Goal: Task Accomplishment & Management: Manage account settings

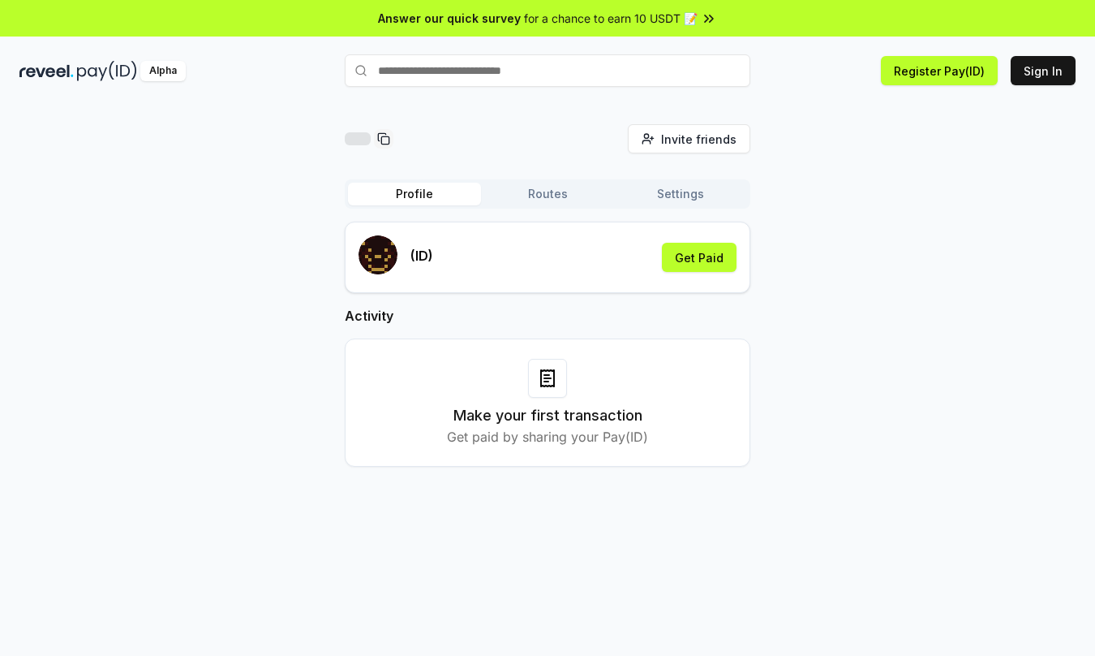
click at [55, 69] on img at bounding box center [46, 71] width 54 height 20
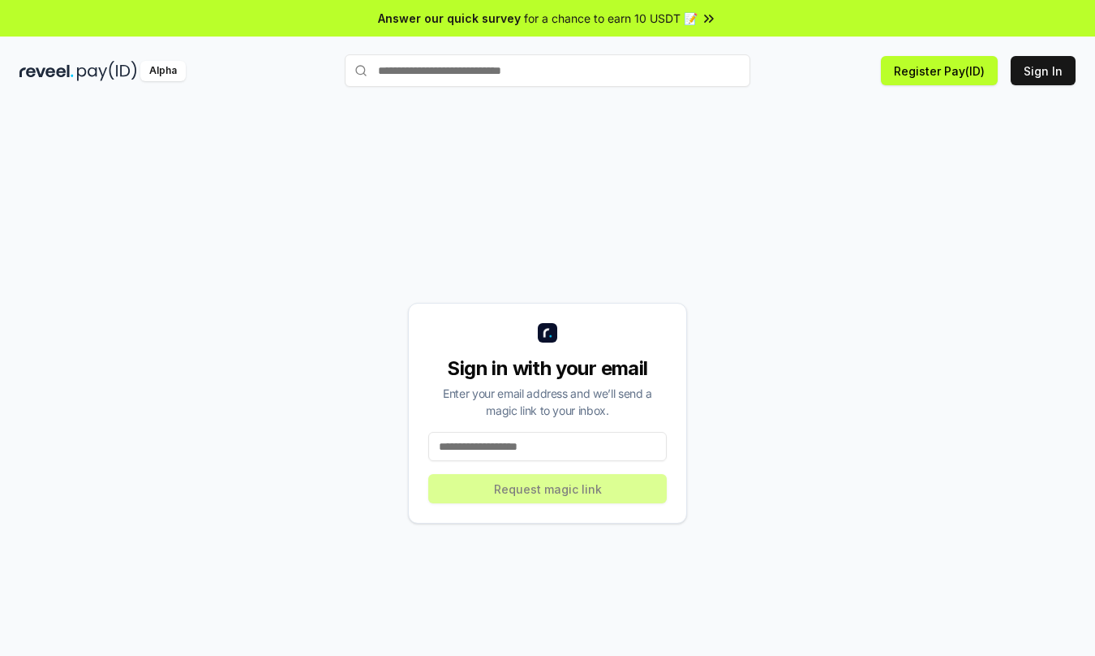
click at [103, 73] on img at bounding box center [107, 71] width 60 height 20
click at [161, 72] on div "Alpha" at bounding box center [162, 71] width 45 height 20
click at [935, 79] on button "Register Pay(ID)" at bounding box center [939, 70] width 117 height 29
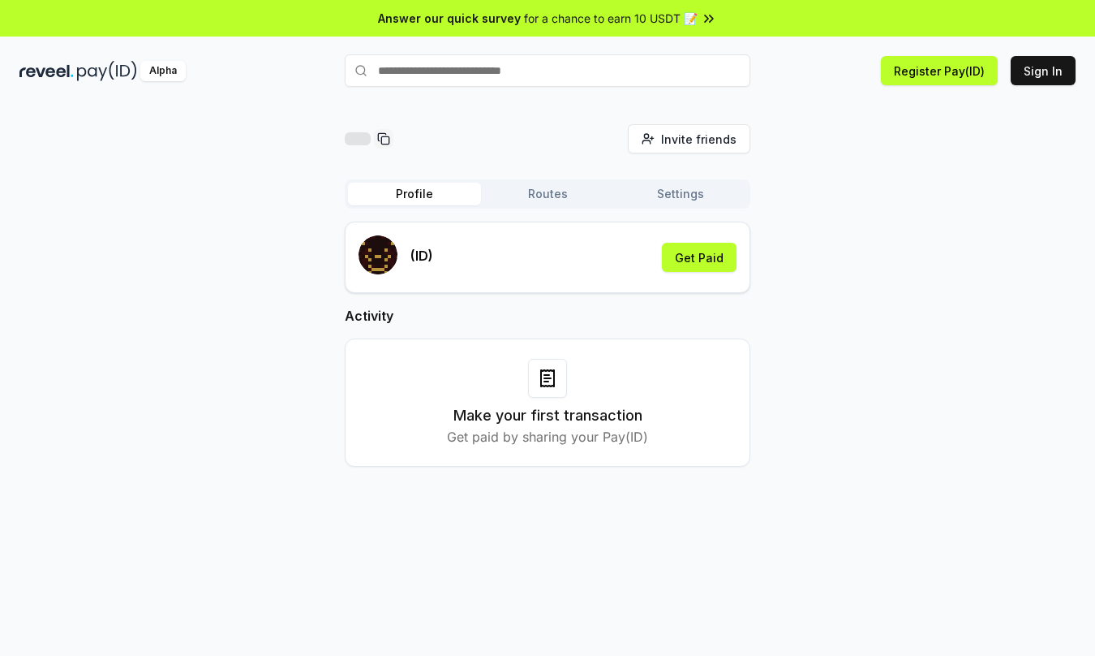
click at [55, 68] on img at bounding box center [46, 71] width 54 height 20
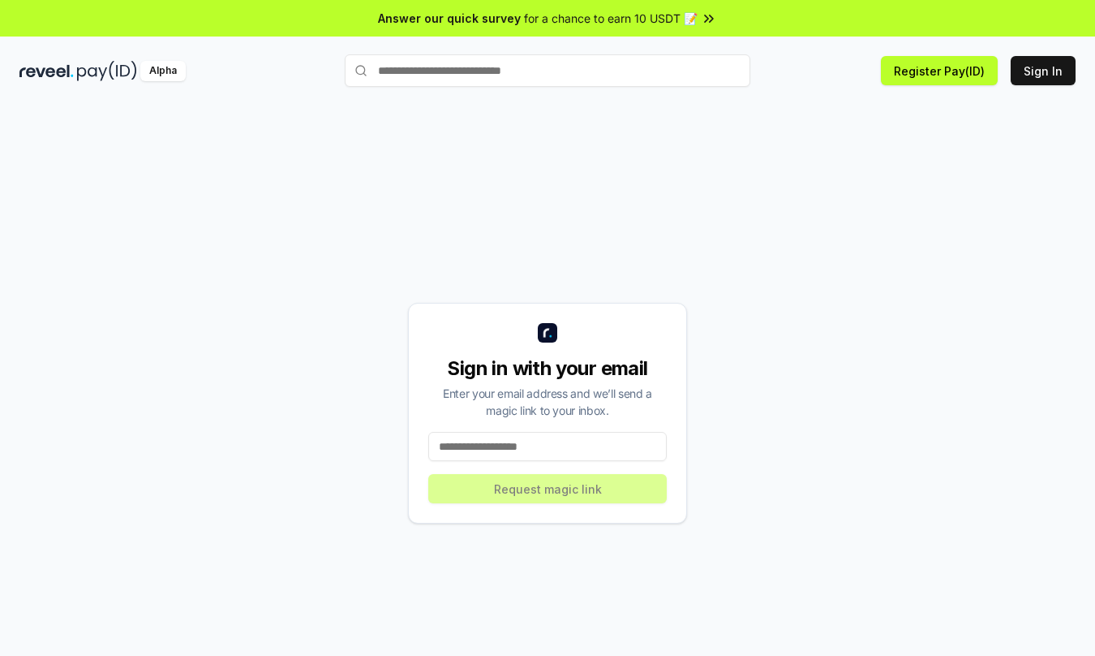
click at [598, 205] on div "Sign in with your email Enter your email address and we’ll send a magic link to…" at bounding box center [547, 413] width 1056 height 578
click at [937, 76] on button "Register Pay(ID)" at bounding box center [939, 70] width 117 height 29
drag, startPoint x: 769, startPoint y: 252, endPoint x: 739, endPoint y: 240, distance: 32.4
click at [767, 248] on div "Sign in with your email Enter your email address and we’ll send a magic link to…" at bounding box center [547, 413] width 1056 height 578
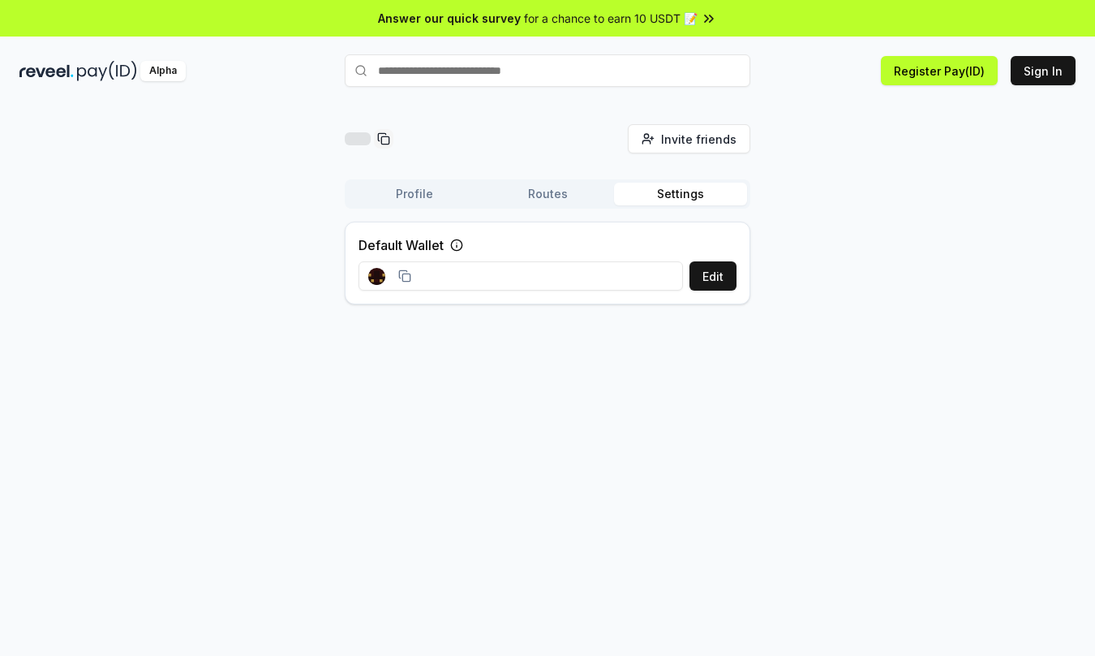
click at [817, 208] on div "Invite friends Invite Profile Routes Settings Default Wallet Edit" at bounding box center [547, 220] width 1056 height 193
